Goal: Task Accomplishment & Management: Manage account settings

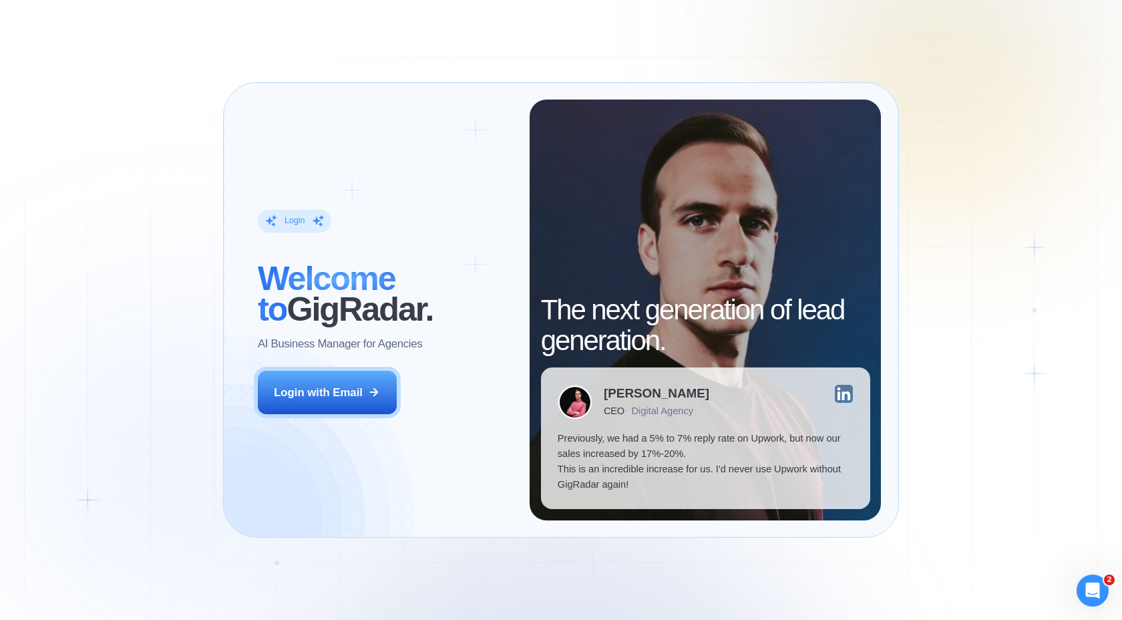
click at [345, 361] on div "Login ‍ Welcome to GigRadar. AI Business Manager for Agencies Login with Email" at bounding box center [385, 310] width 289 height 421
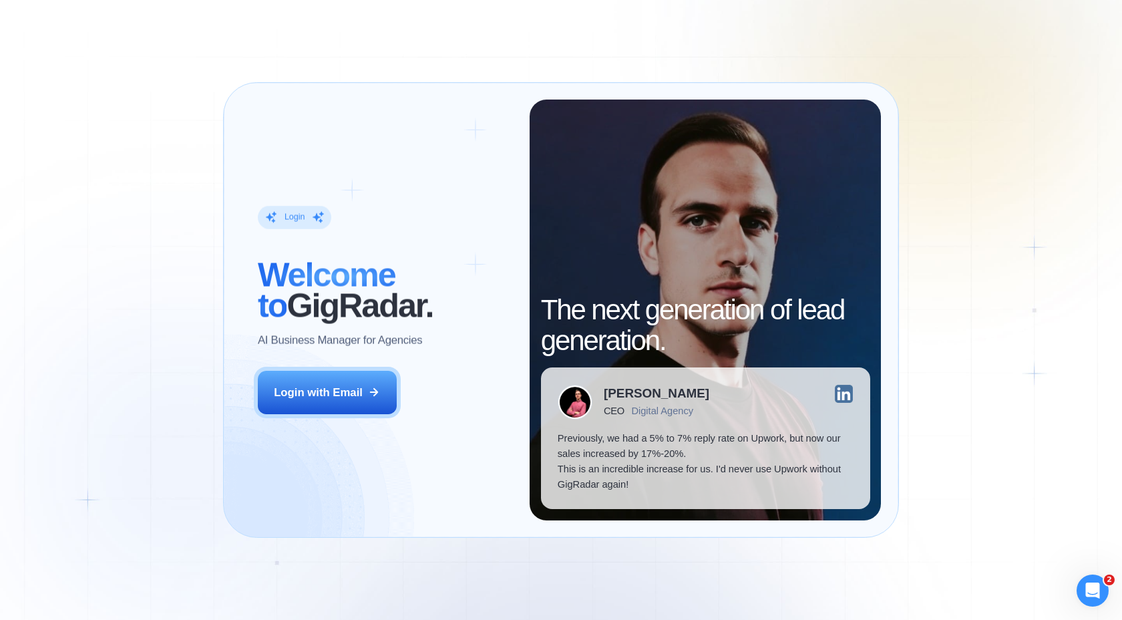
click at [345, 369] on div "Login ‍ Welcome to GigRadar. AI Business Manager for Agencies Login with Email" at bounding box center [385, 310] width 289 height 421
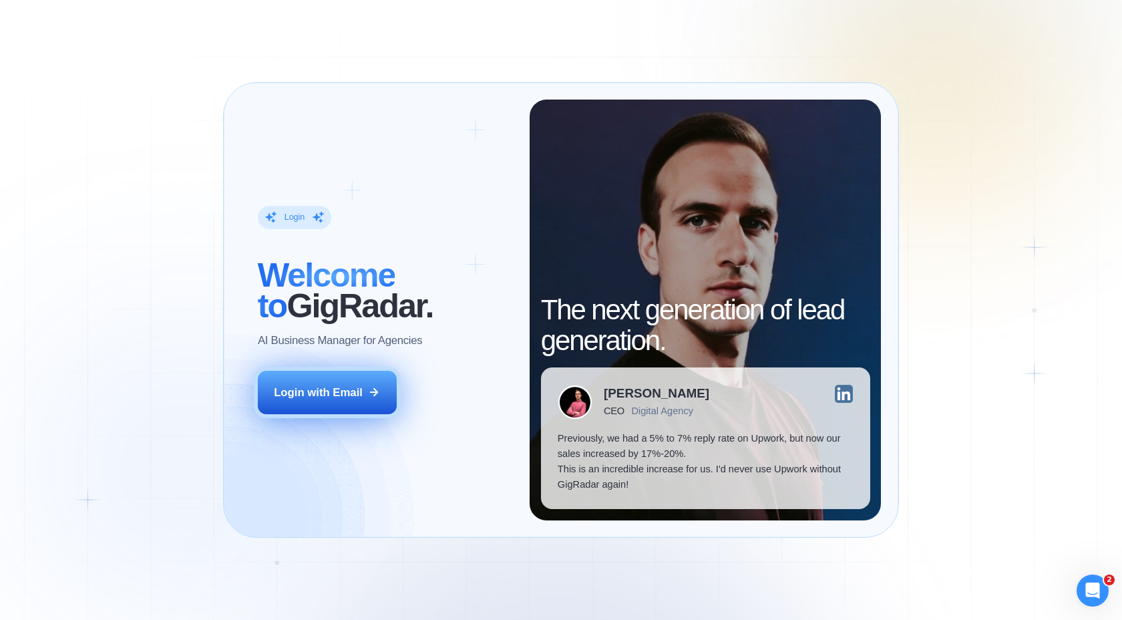
click at [337, 403] on button "Login with Email" at bounding box center [327, 392] width 139 height 43
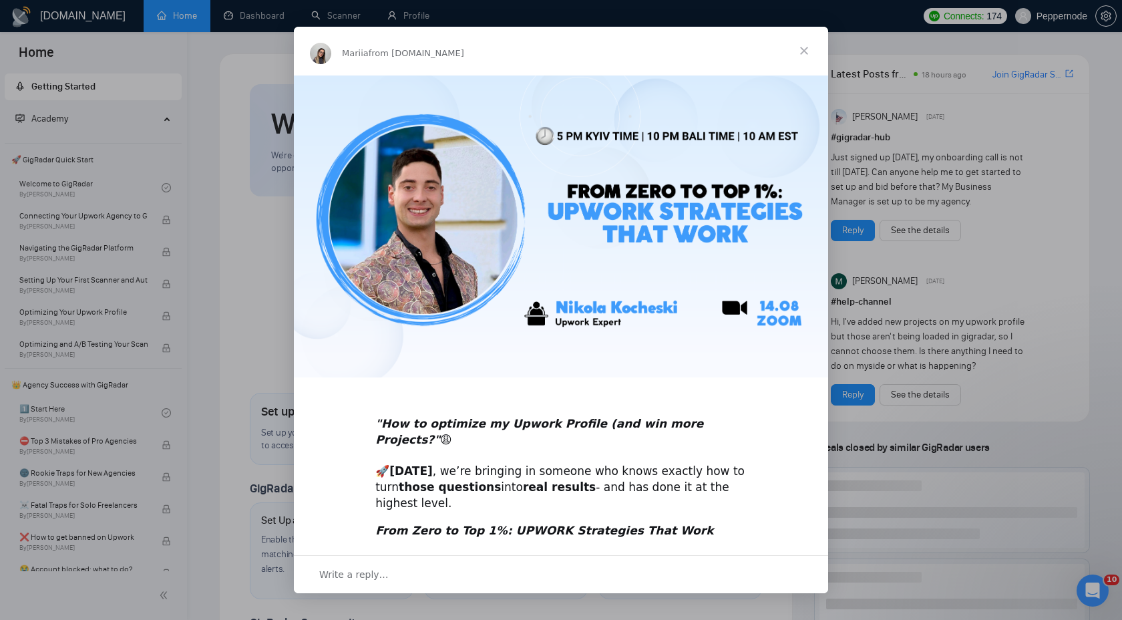
click at [809, 52] on span "Close" at bounding box center [804, 51] width 48 height 48
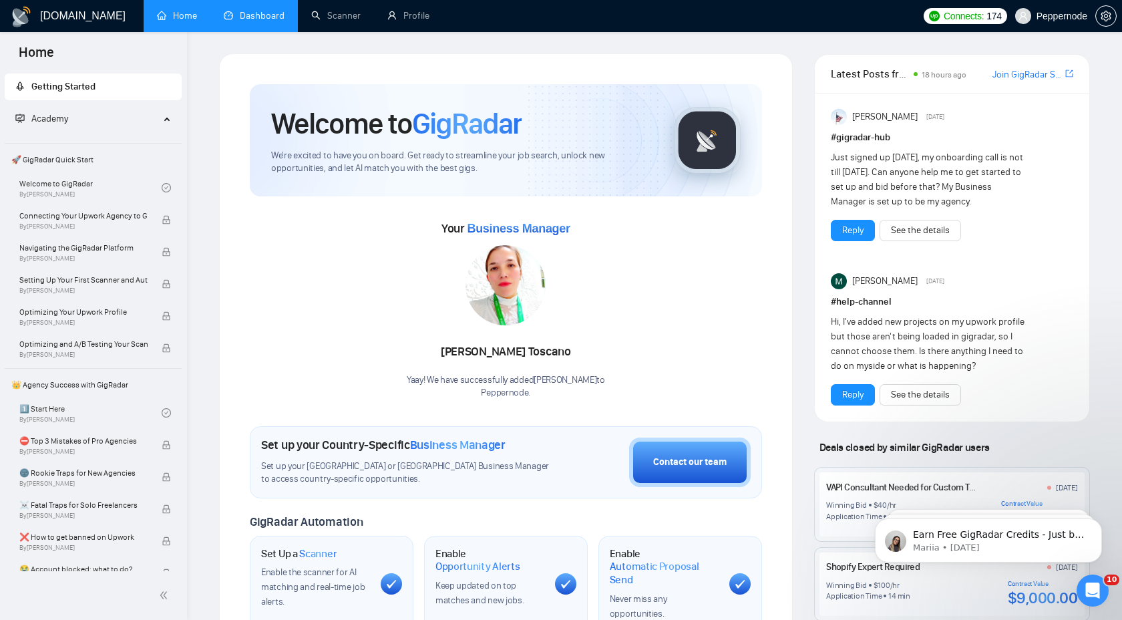
click at [262, 17] on link "Dashboard" at bounding box center [254, 15] width 61 height 11
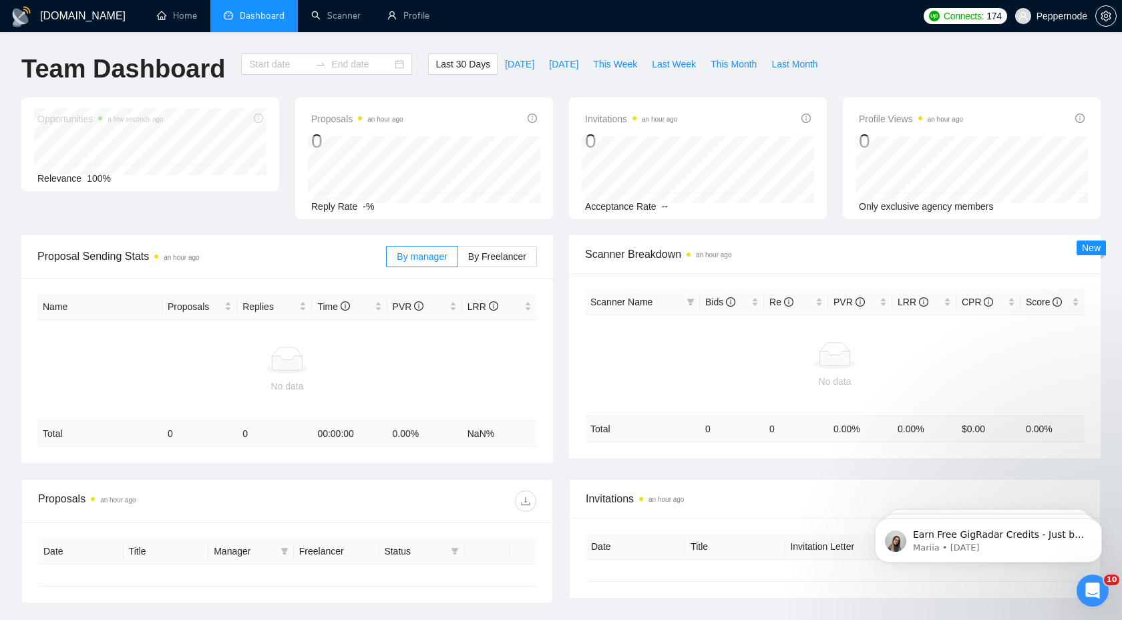
type input "2025-08-02"
type input "2025-09-01"
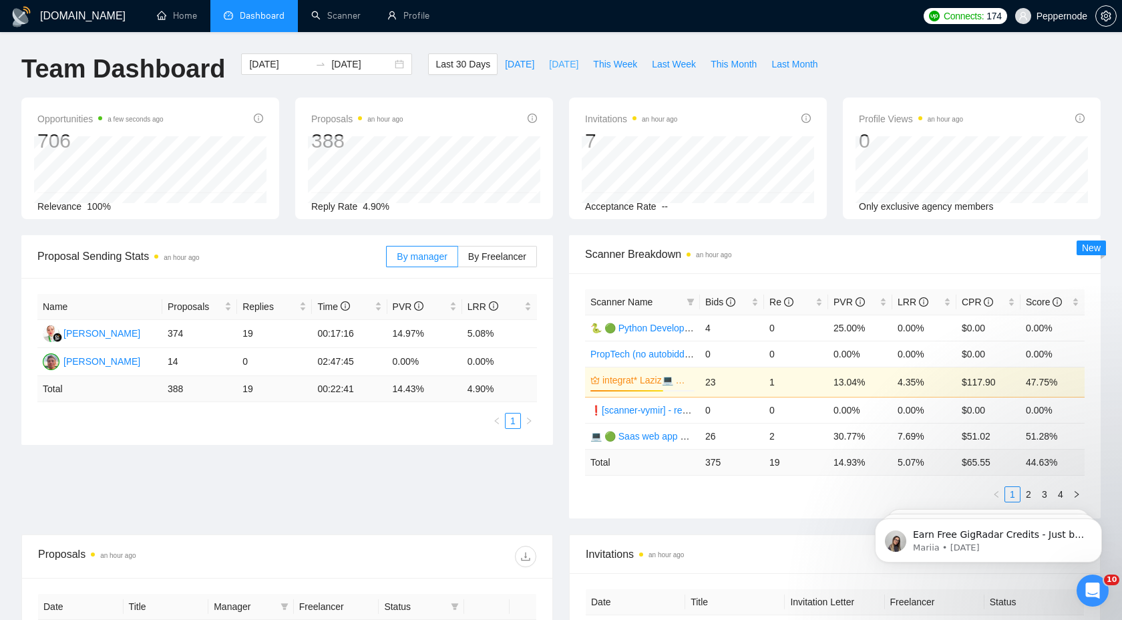
click at [550, 61] on span "Yesterday" at bounding box center [563, 64] width 29 height 15
type input "2025-08-31"
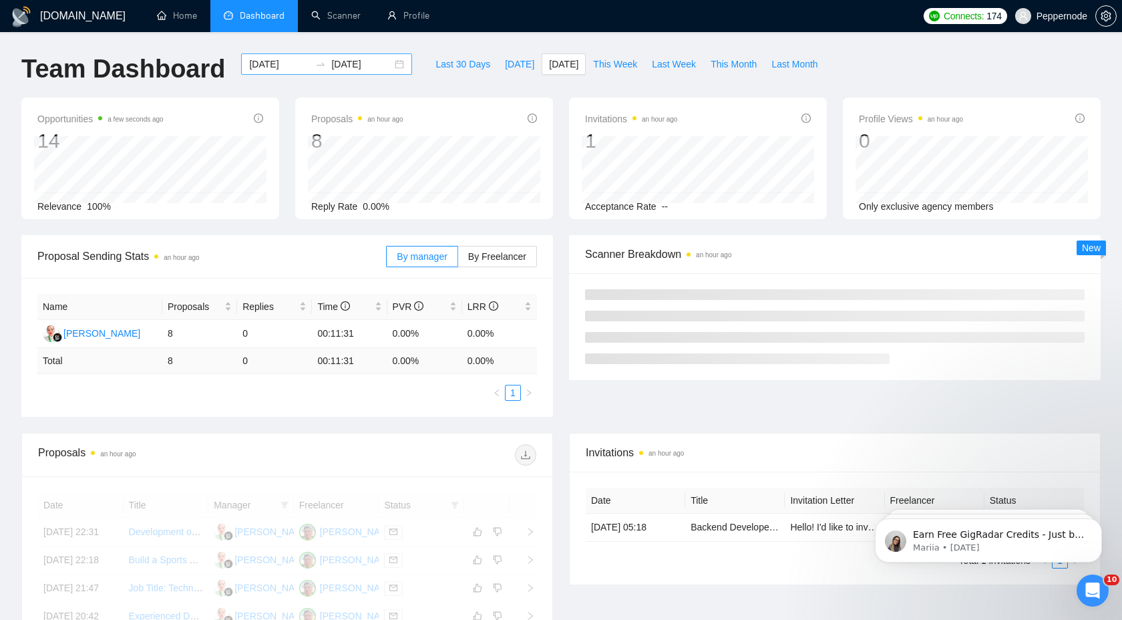
click at [389, 66] on div "2025-08-31 2025-08-31" at bounding box center [326, 63] width 171 height 21
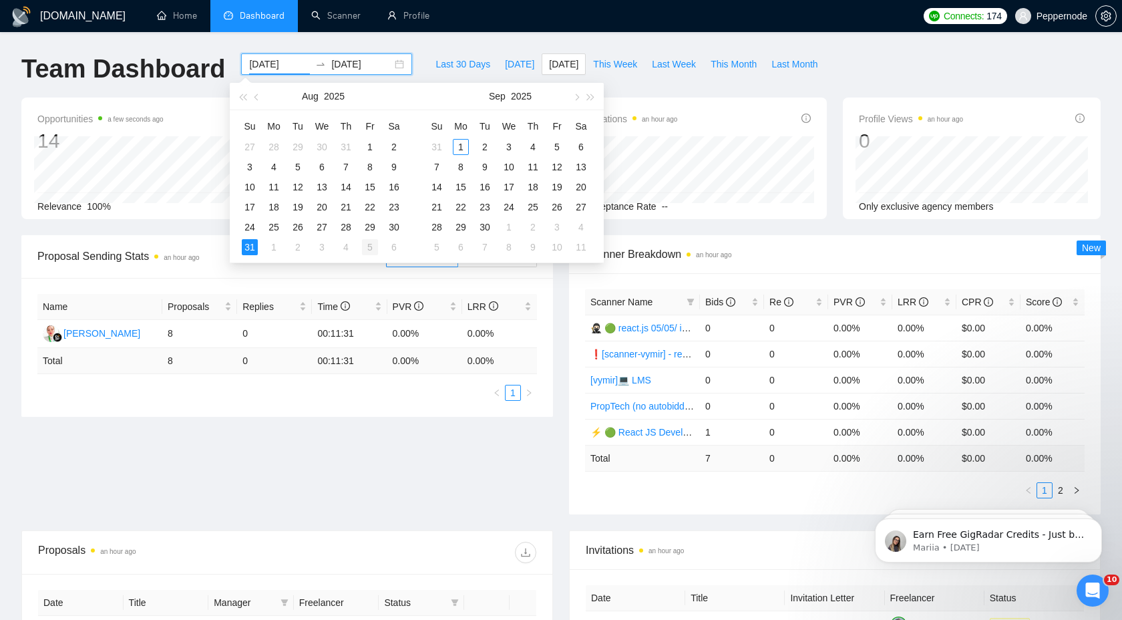
type input "2025-09-05"
click at [368, 249] on div "5" at bounding box center [370, 247] width 16 height 16
type input "2025-09-07"
click at [441, 144] on table "Su Mo Tu We Th Fr Sa 31 1 2 3 4 5 6 7 8 9 10 11 12 13 14 15 16 17 18 19 20 21 2…" at bounding box center [509, 187] width 168 height 142
type input "2025-09-05"
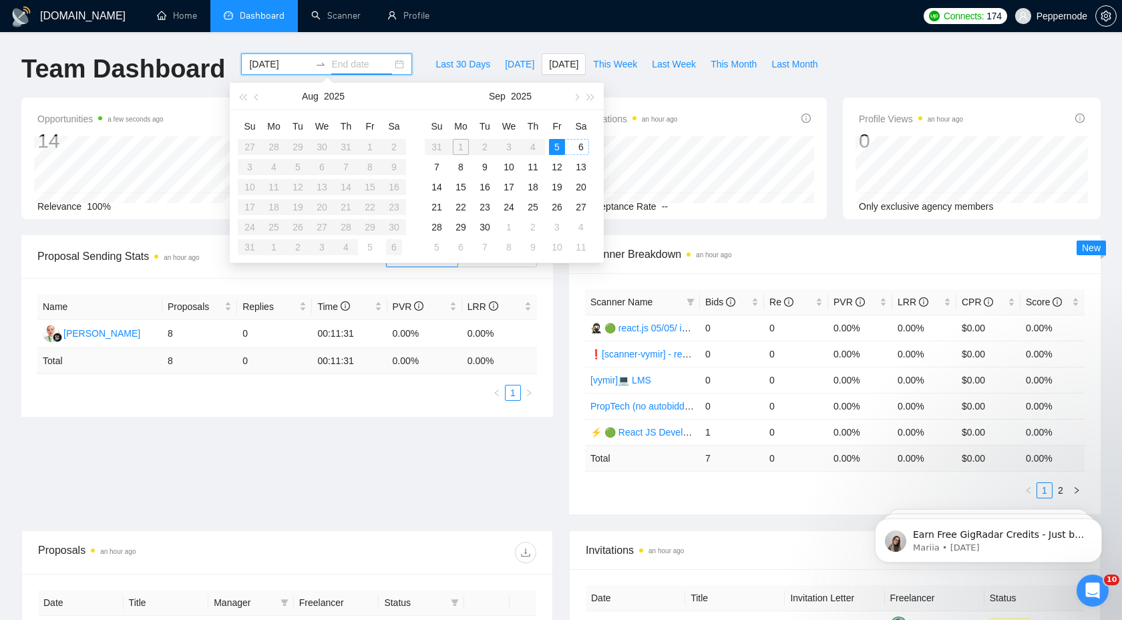
type input "2025-09-06"
type input "2025-09-05"
click at [369, 251] on div "5" at bounding box center [370, 247] width 16 height 16
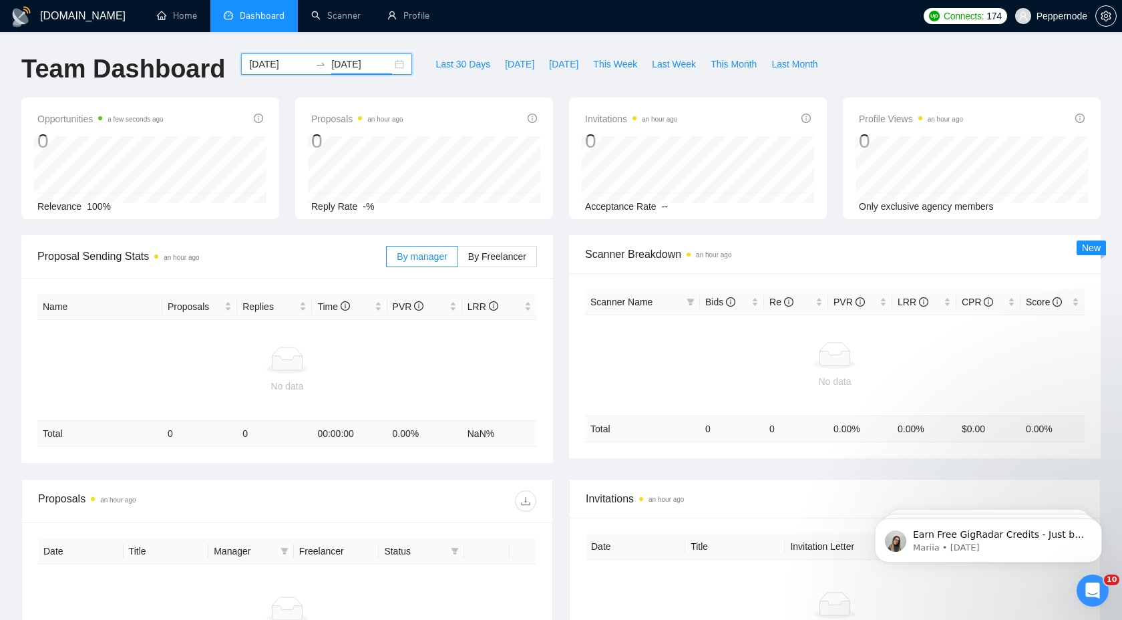
click at [389, 67] on div "2025-09-05 2025-09-05" at bounding box center [326, 63] width 171 height 21
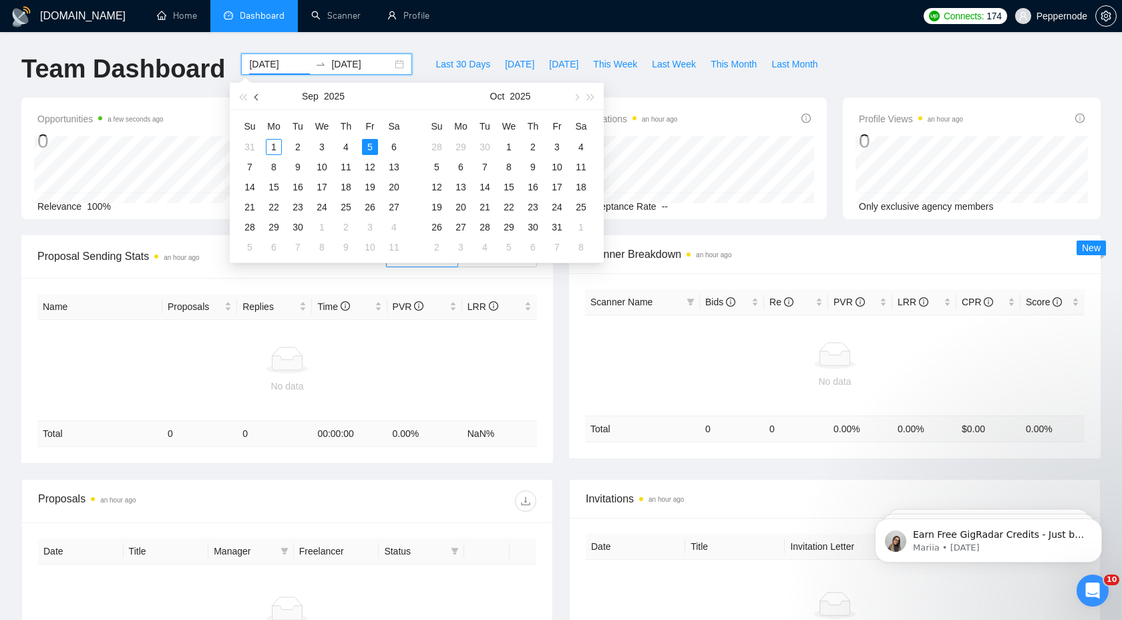
click at [258, 99] on span "button" at bounding box center [257, 97] width 7 height 7
type input "2025-08-29"
click at [370, 228] on div "29" at bounding box center [370, 227] width 16 height 16
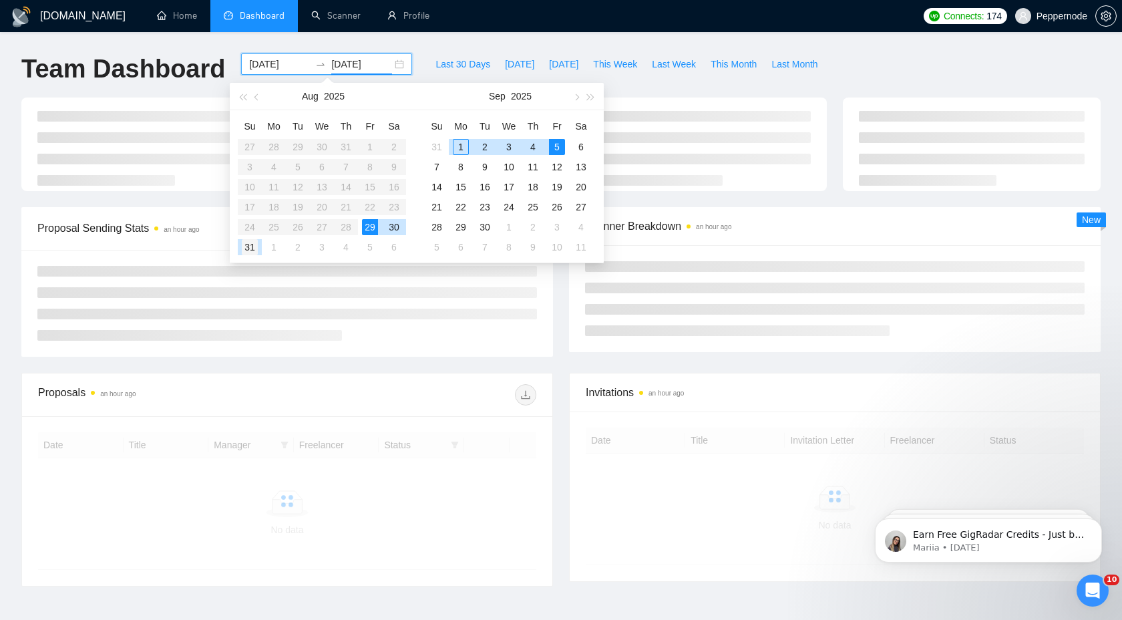
type input "2025-08-31"
click at [248, 247] on div "31" at bounding box center [250, 247] width 16 height 16
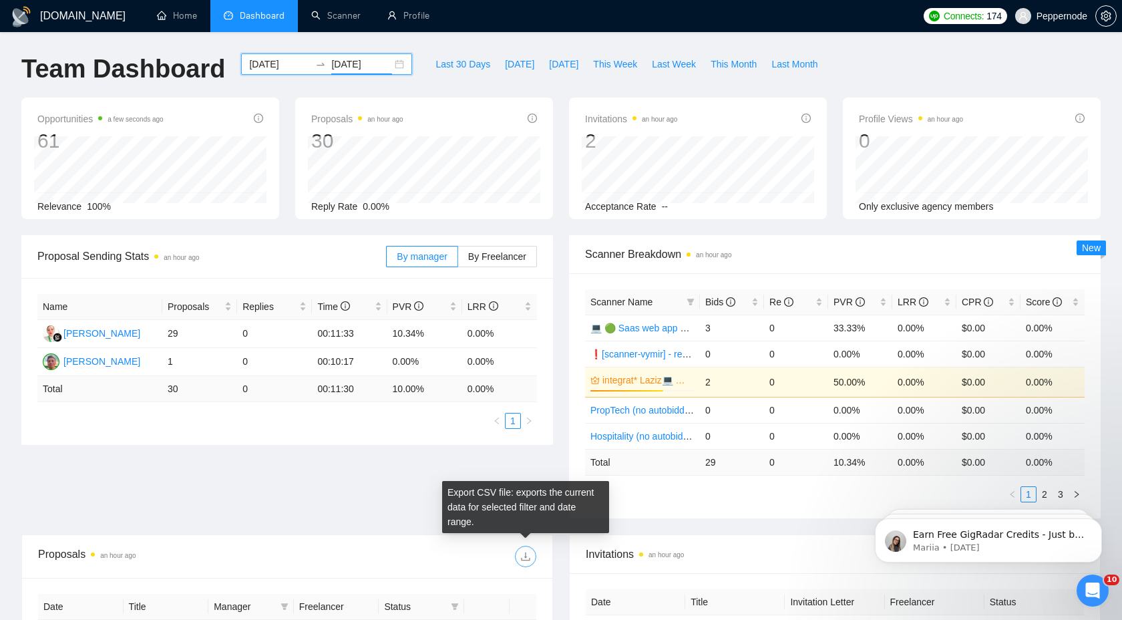
click at [524, 554] on icon "download" at bounding box center [525, 556] width 11 height 11
